Goal: Information Seeking & Learning: Learn about a topic

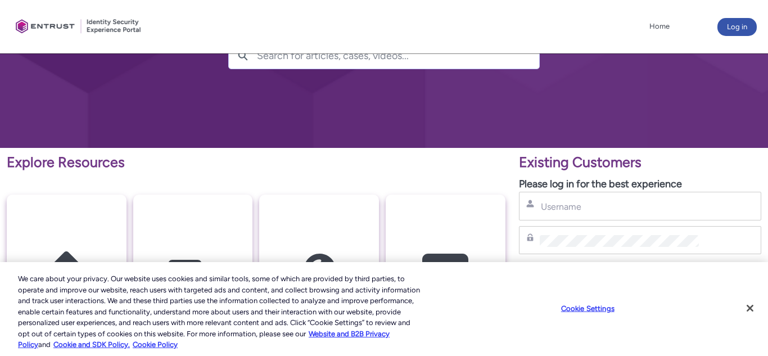
scroll to position [112, 0]
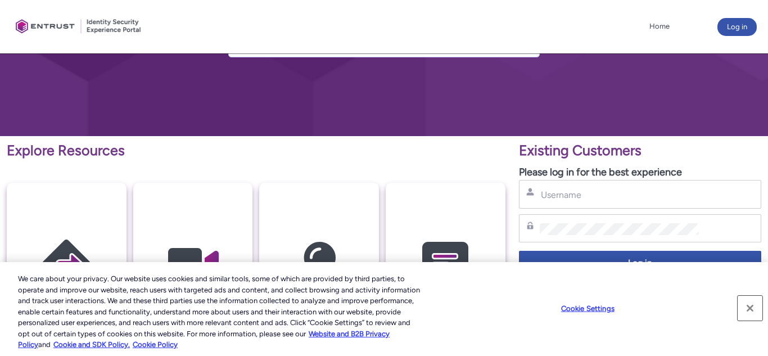
click at [751, 308] on button "Close" at bounding box center [750, 308] width 25 height 25
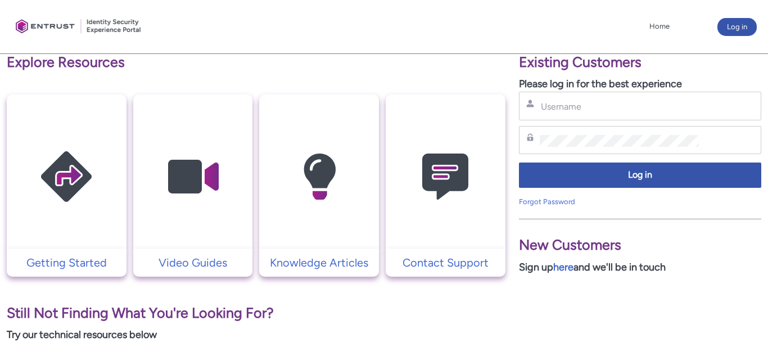
scroll to position [202, 0]
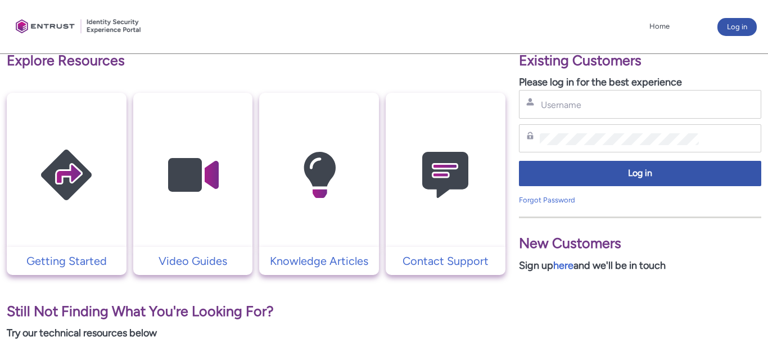
click at [56, 192] on img at bounding box center [66, 175] width 107 height 121
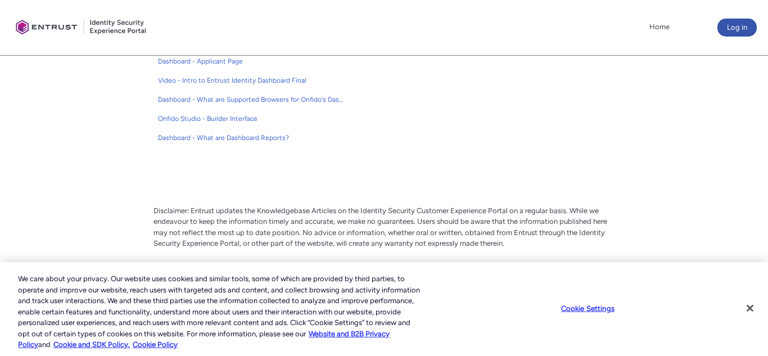
scroll to position [375, 0]
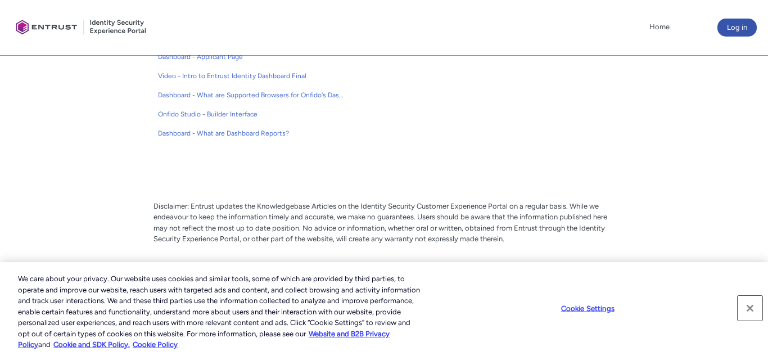
click at [748, 311] on button "Close" at bounding box center [750, 308] width 25 height 25
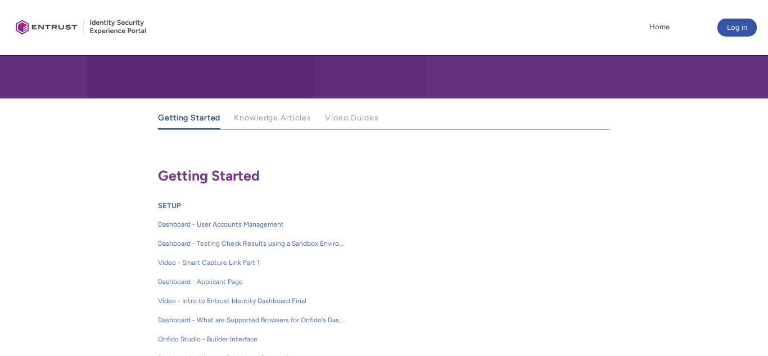
scroll to position [195, 0]
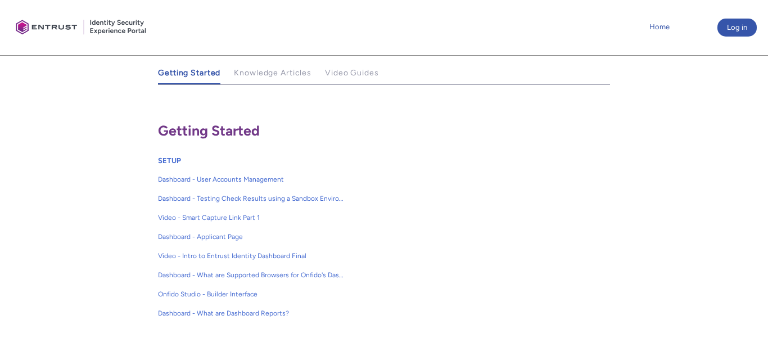
click at [665, 26] on link "Home" at bounding box center [660, 27] width 26 height 17
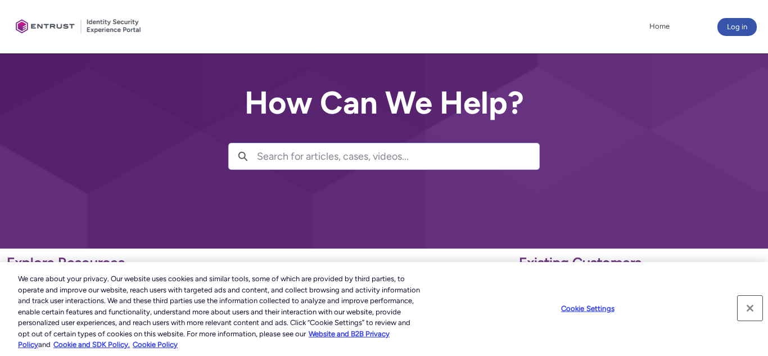
click at [749, 306] on button "Close" at bounding box center [750, 308] width 25 height 25
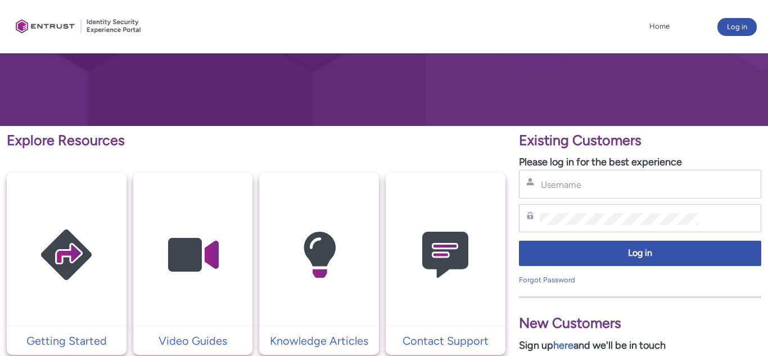
scroll to position [120, 0]
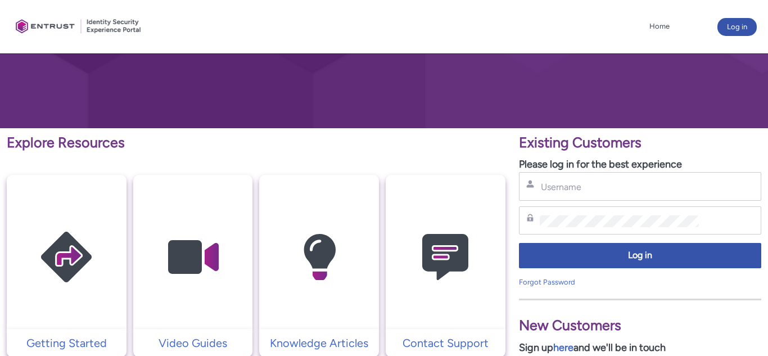
click at [193, 250] on img at bounding box center [192, 257] width 107 height 121
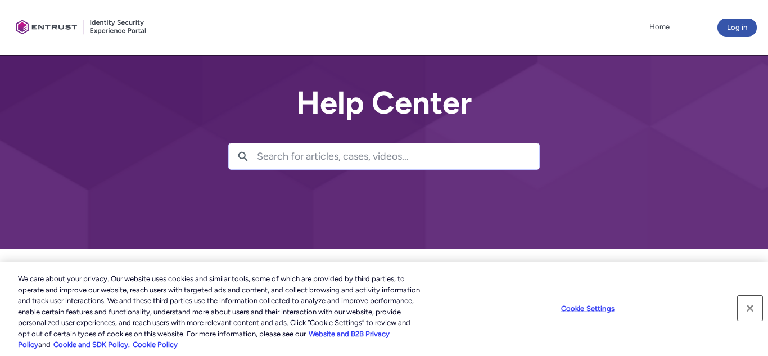
click at [749, 308] on button "Close" at bounding box center [750, 308] width 25 height 25
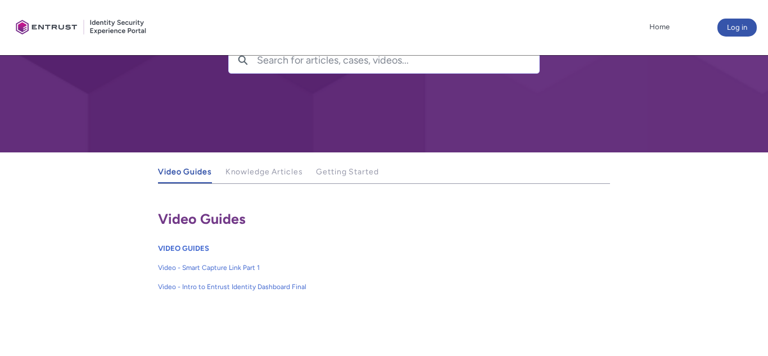
scroll to position [180, 0]
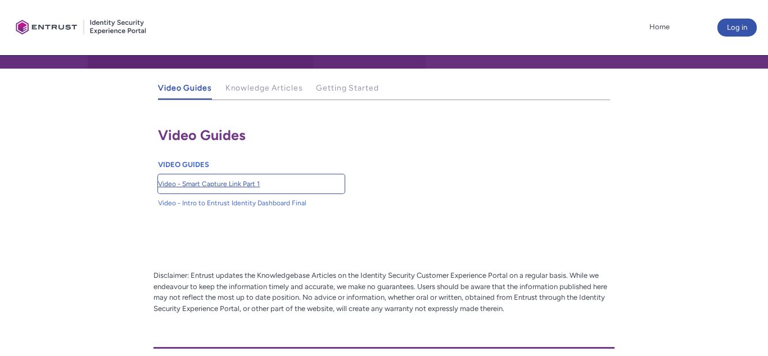
click at [198, 188] on span "Video - Smart Capture Link Part 1" at bounding box center [251, 184] width 187 height 10
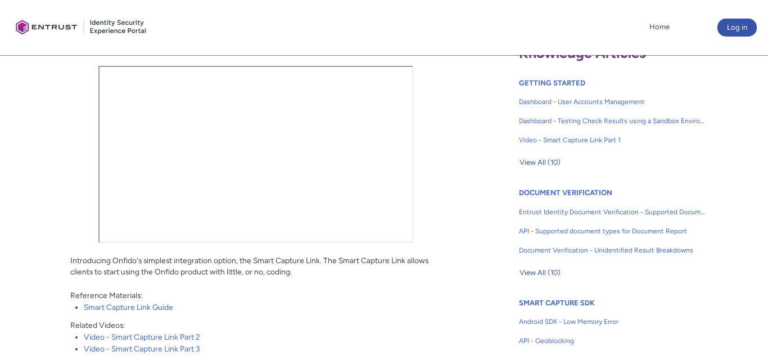
scroll to position [270, 0]
